Goal: Transaction & Acquisition: Subscribe to service/newsletter

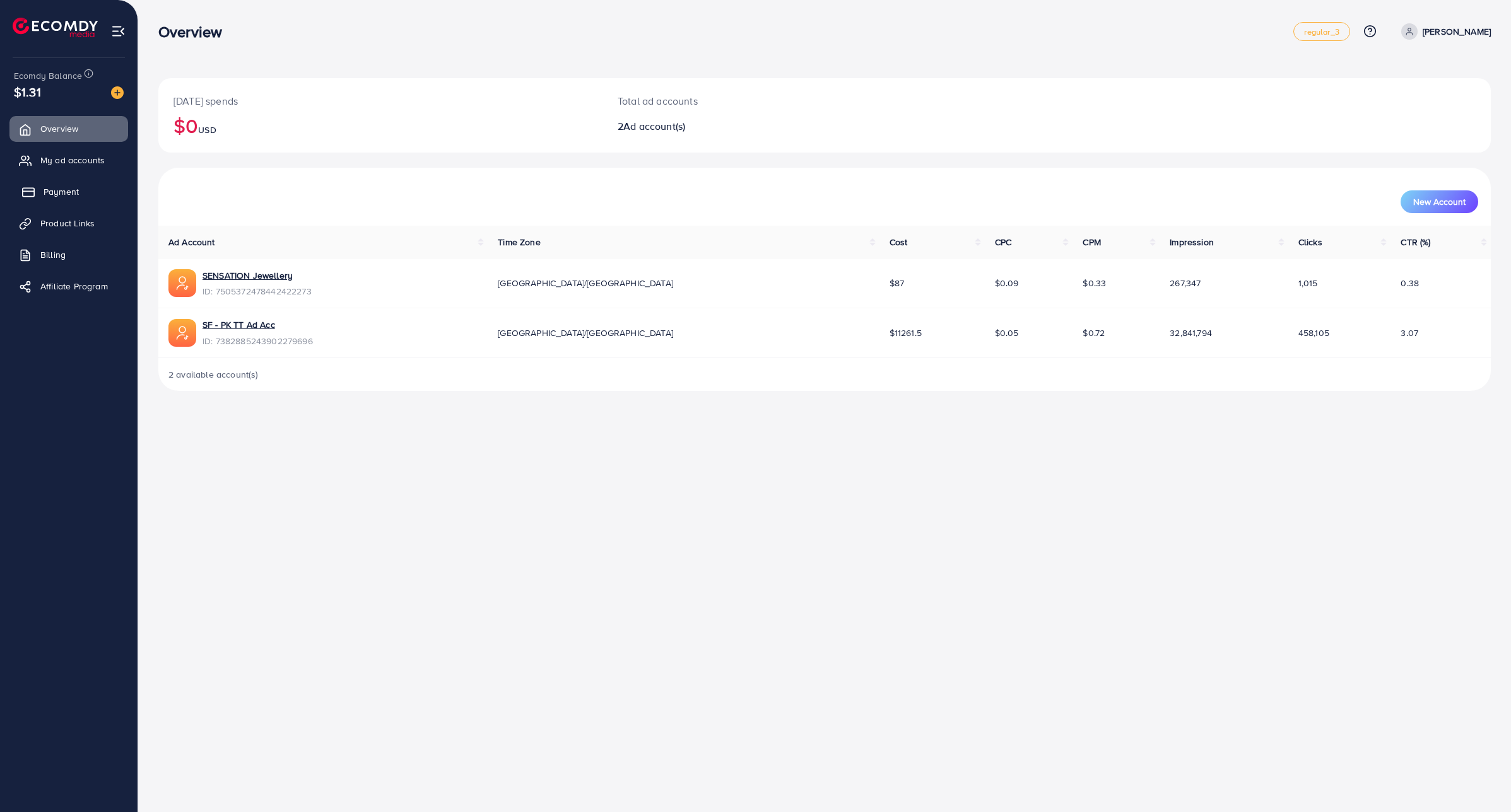
click at [70, 193] on span "Payment" at bounding box center [61, 191] width 36 height 13
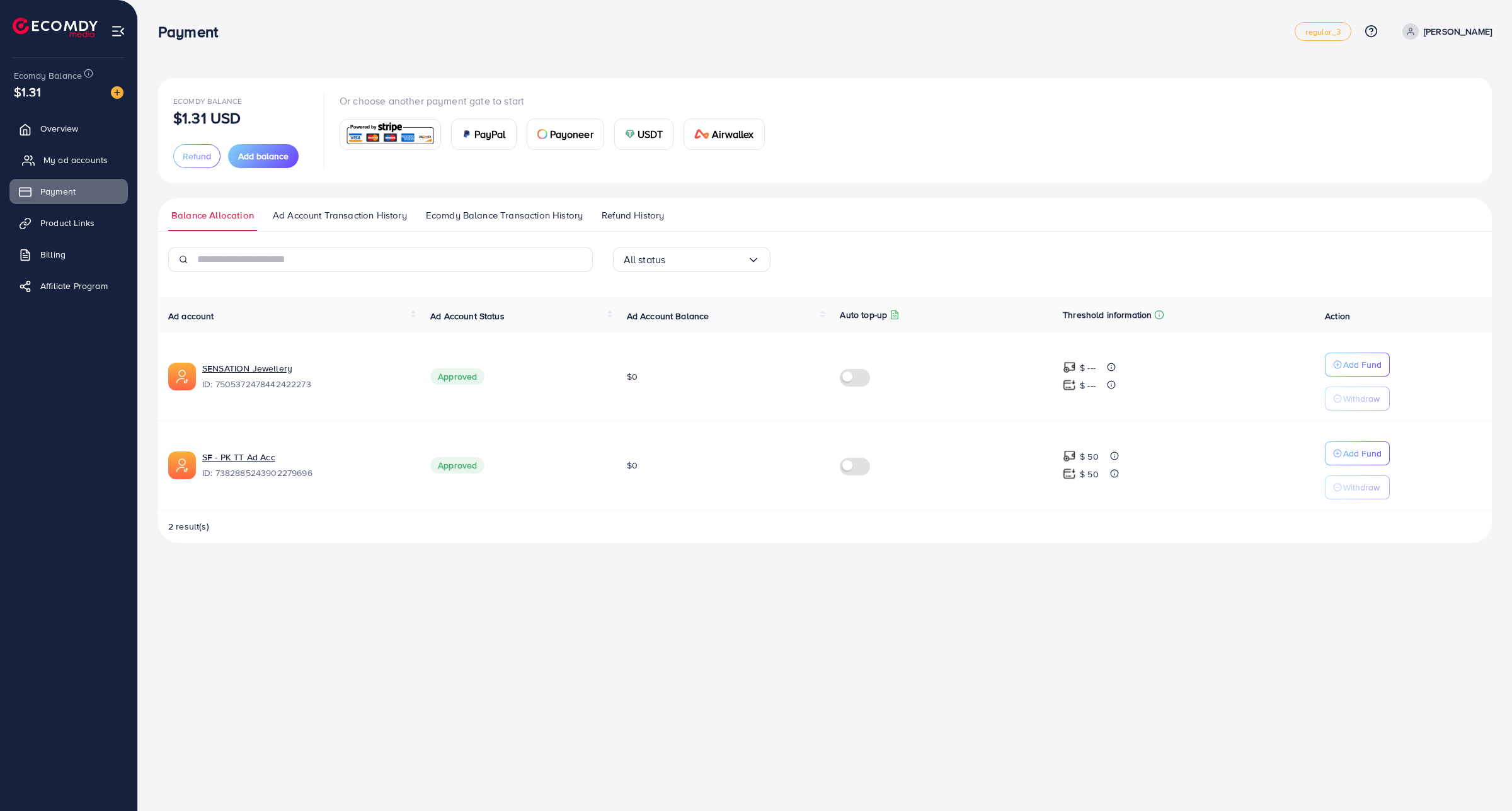
click at [95, 161] on span "My ad accounts" at bounding box center [75, 160] width 64 height 13
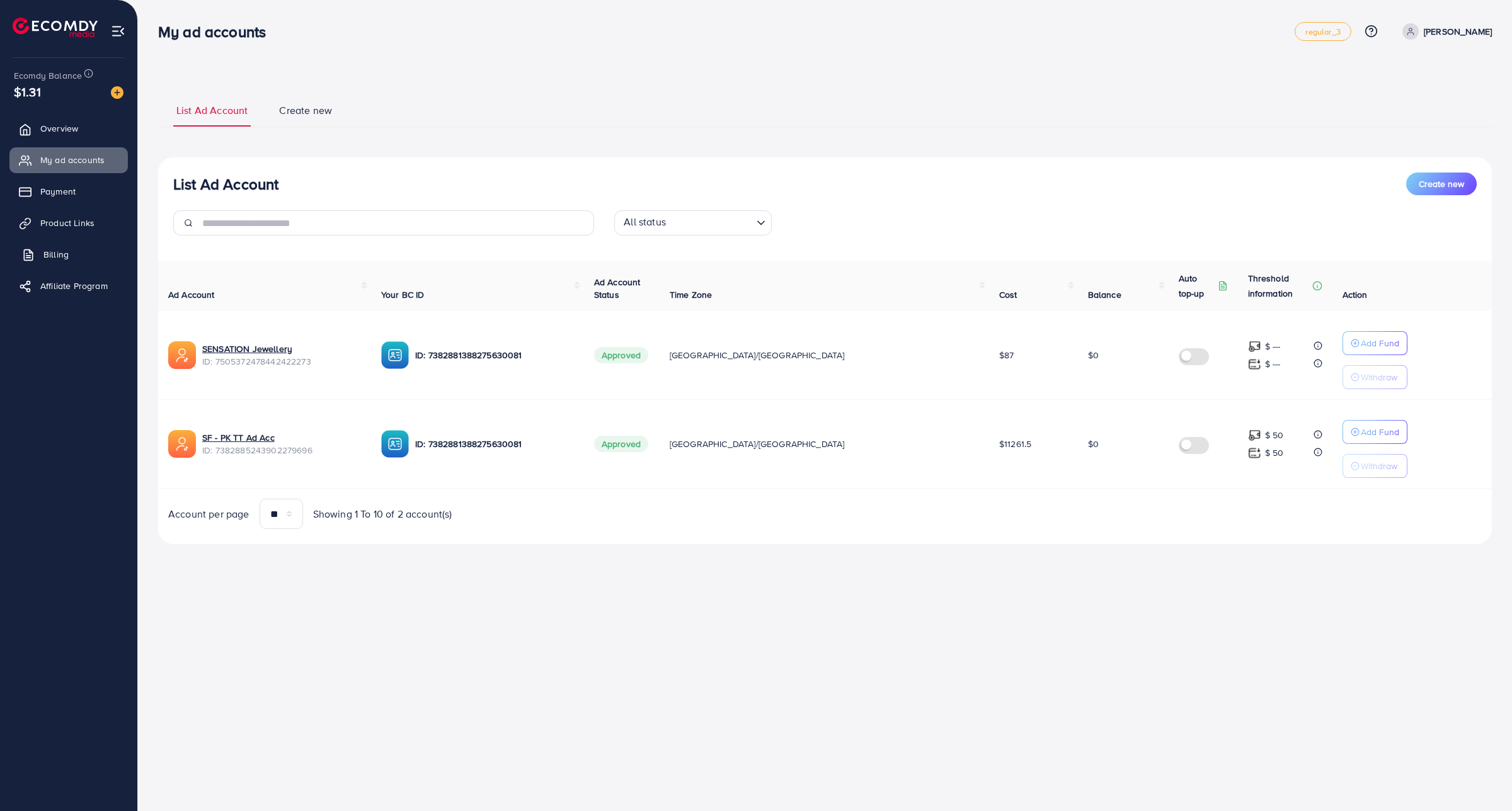
click at [58, 249] on span "Billing" at bounding box center [55, 254] width 25 height 13
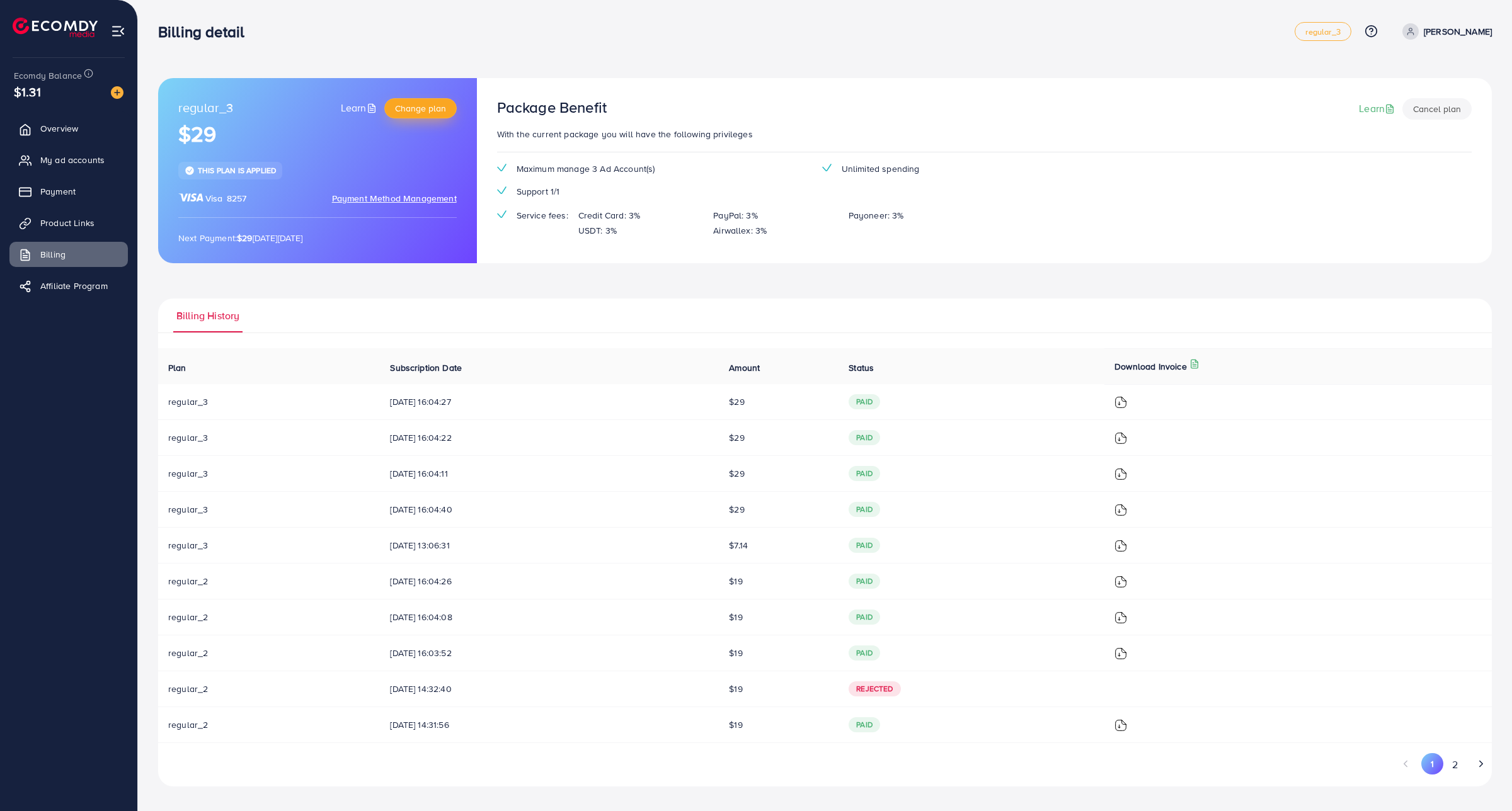
click at [417, 108] on span "Change plan" at bounding box center [420, 108] width 51 height 13
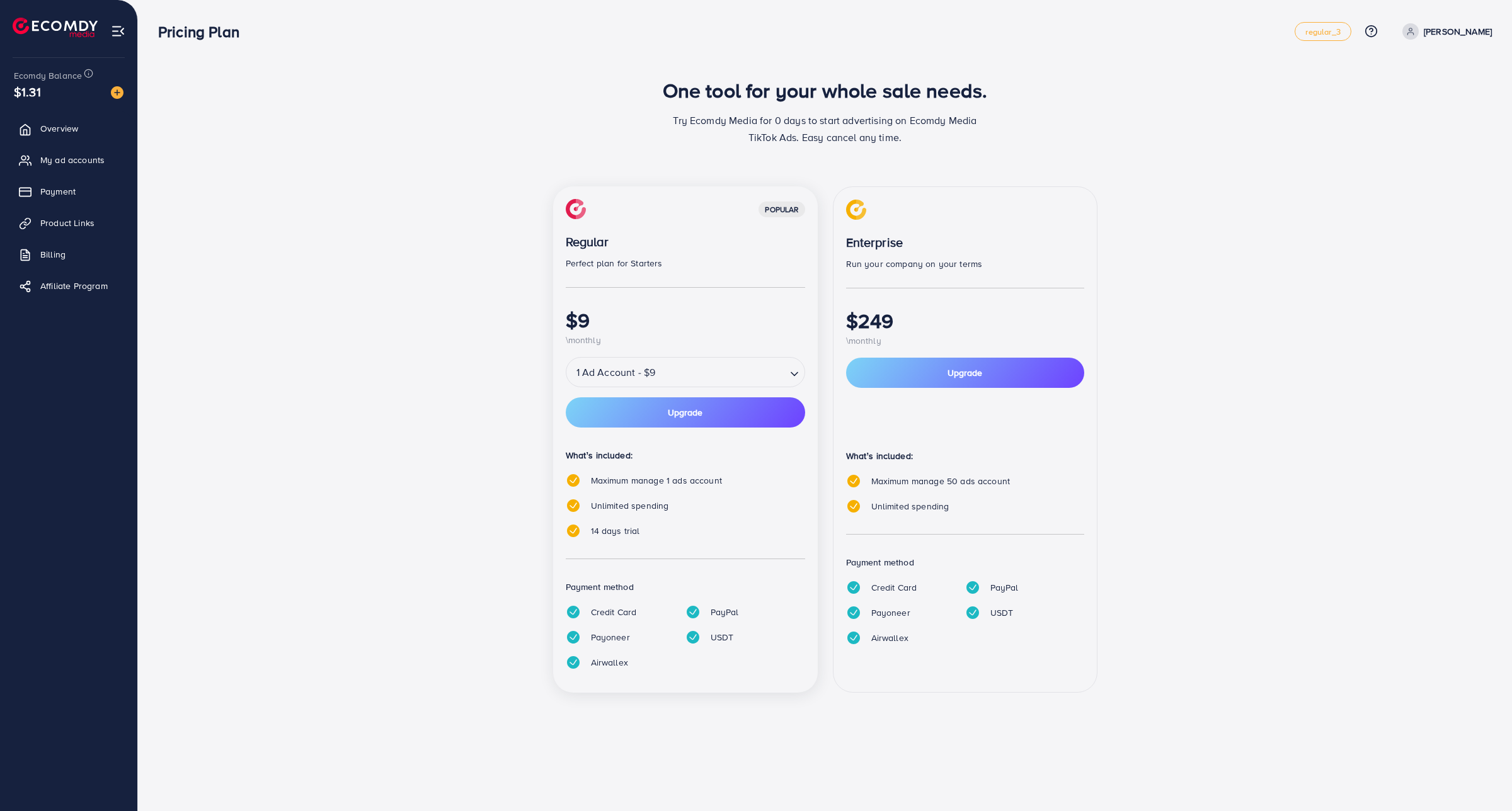
click at [638, 371] on div "1 Ad Account - $9" at bounding box center [676, 372] width 220 height 23
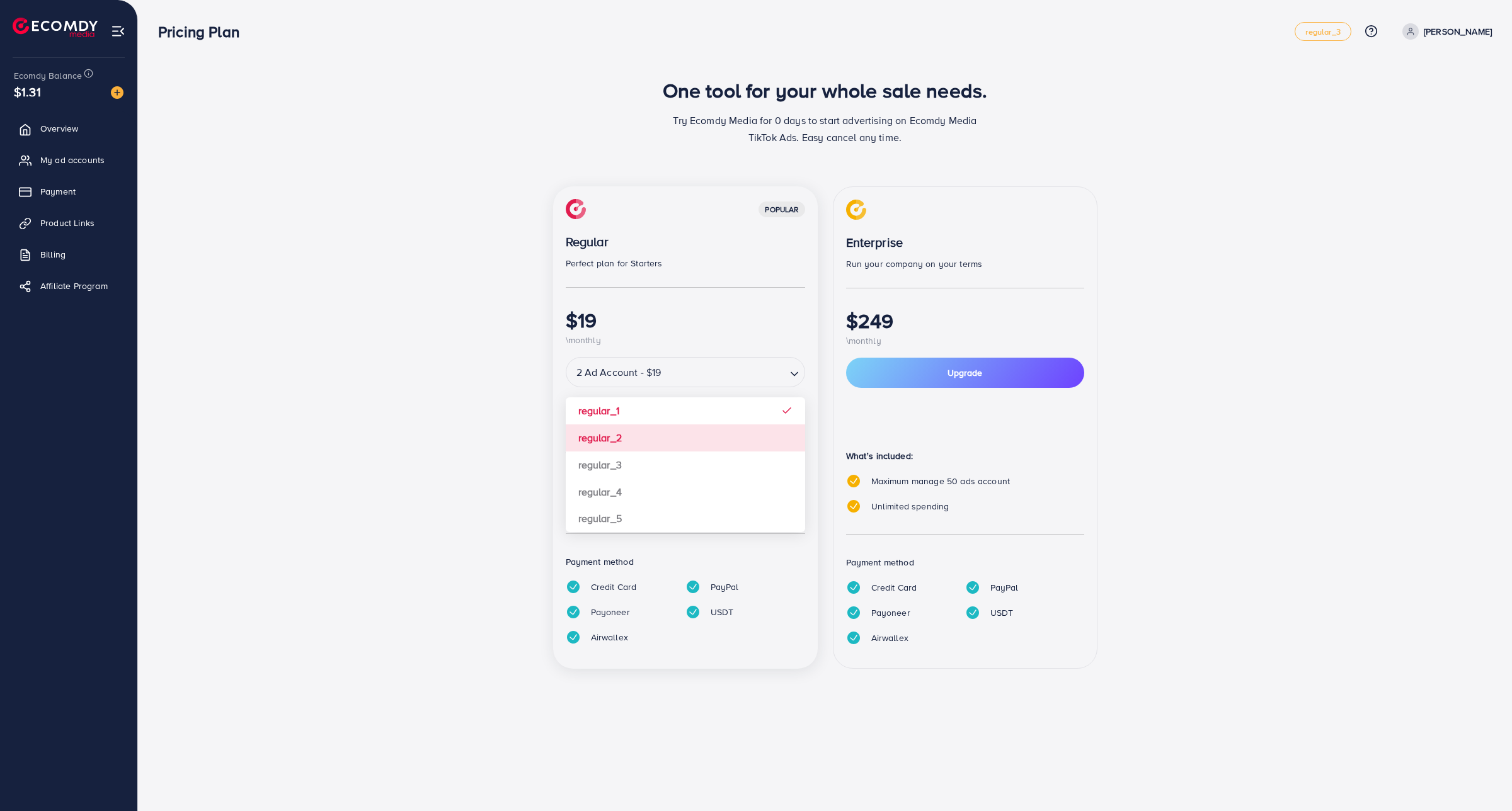
click at [638, 429] on div "popular Regular Perfect plan for Starters $19 \monthly 2 Ad Account - $19 Loadi…" at bounding box center [685, 427] width 265 height 482
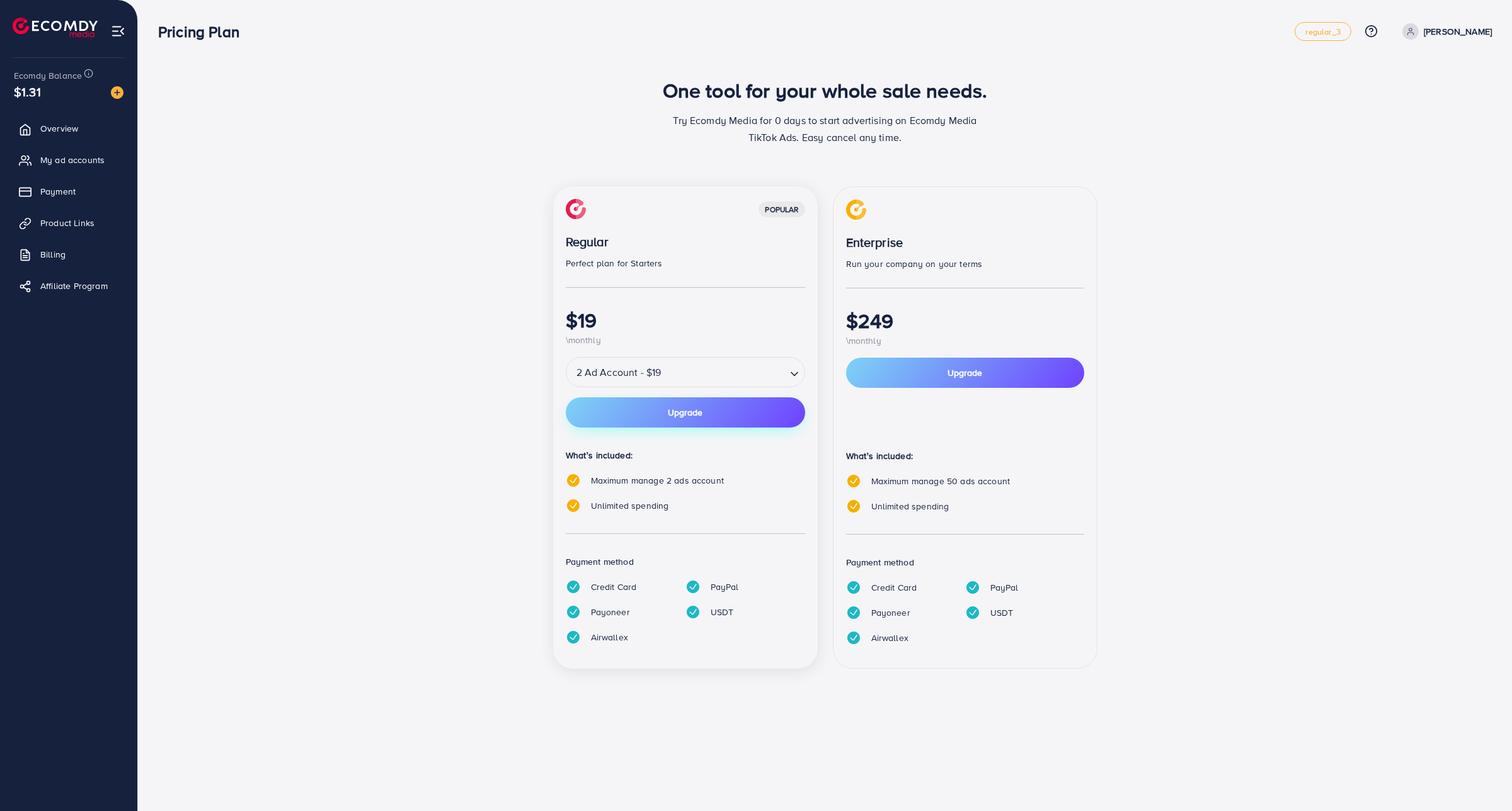
click at [699, 402] on button "Upgrade" at bounding box center [685, 412] width 240 height 30
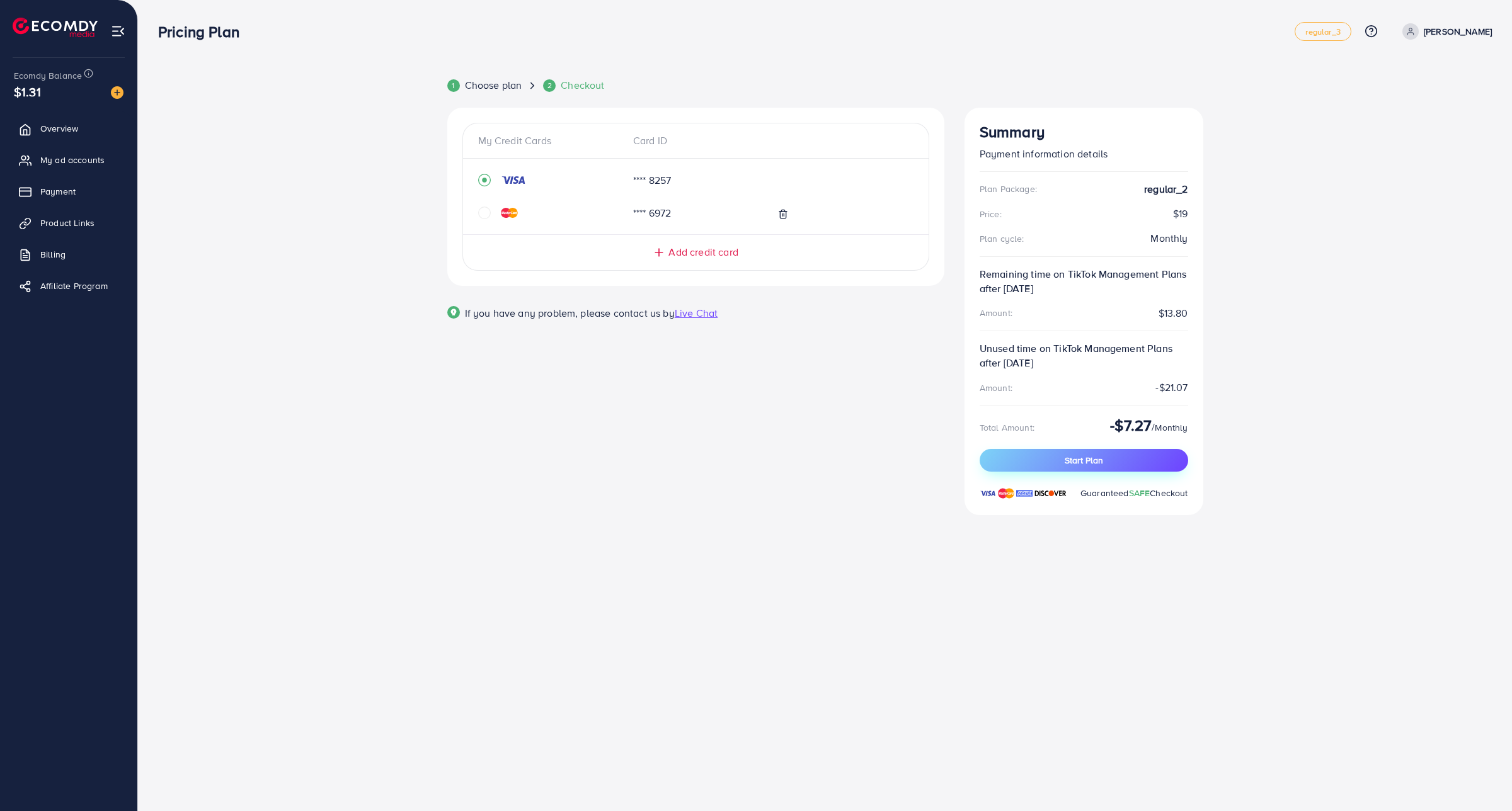
click at [1025, 471] on button "Start Plan" at bounding box center [1084, 460] width 209 height 23
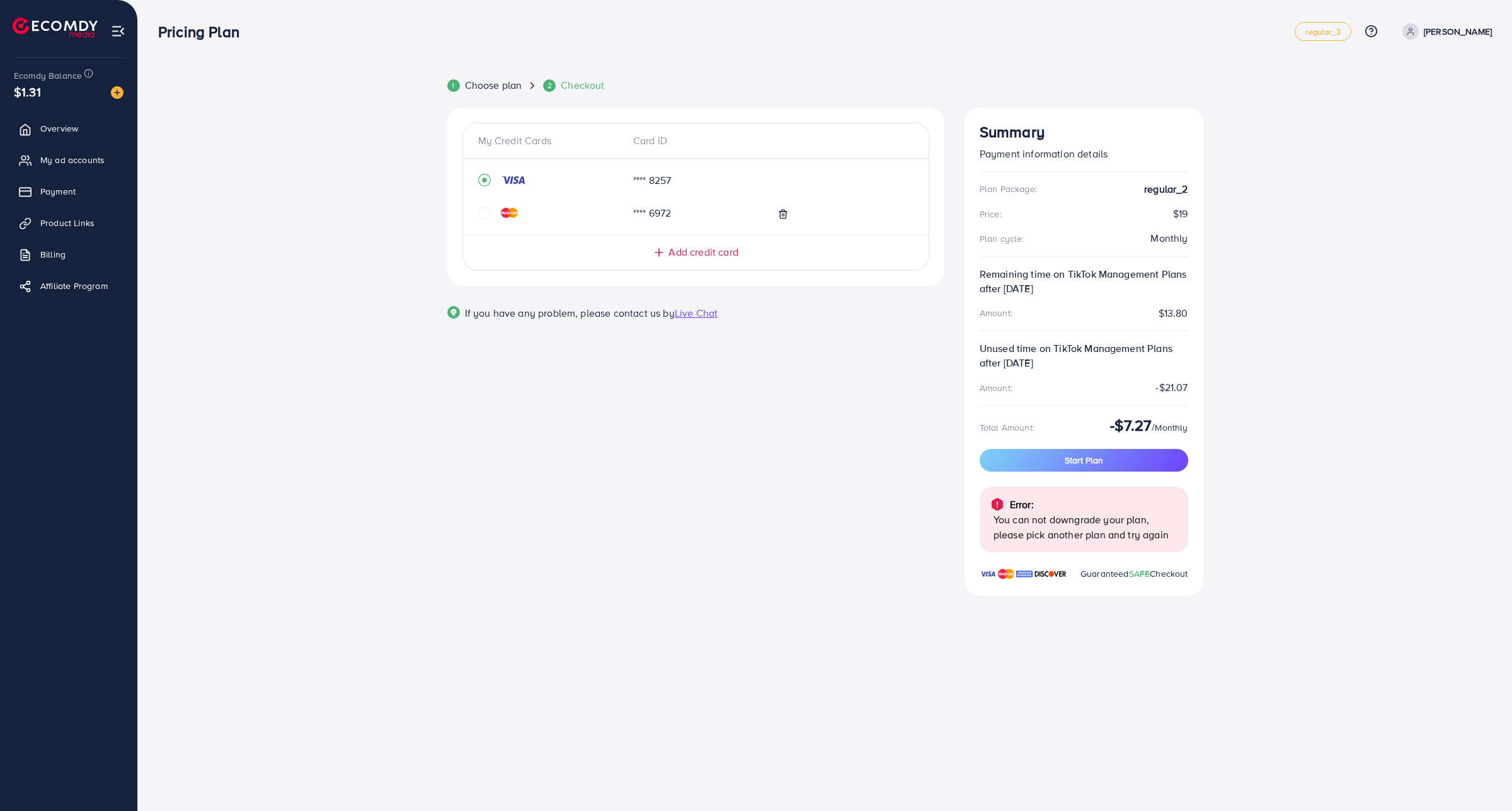
click at [1148, 490] on div "Error: You can not downgrade your plan, please pick another plan and try again" at bounding box center [1084, 519] width 209 height 65
click at [1060, 512] on div "Error:" at bounding box center [1084, 504] width 188 height 15
